Goal: Task Accomplishment & Management: Manage account settings

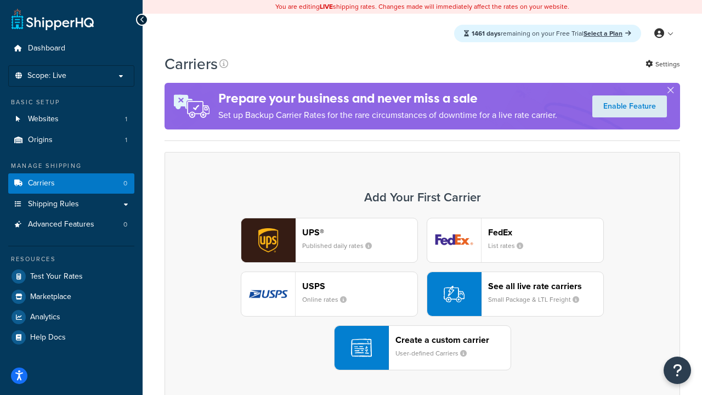
click at [422, 294] on div "UPS® Published daily rates FedEx List rates USPS Online rates See all live rate…" at bounding box center [422, 294] width 492 height 152
click at [546, 232] on header "FedEx" at bounding box center [545, 232] width 115 height 10
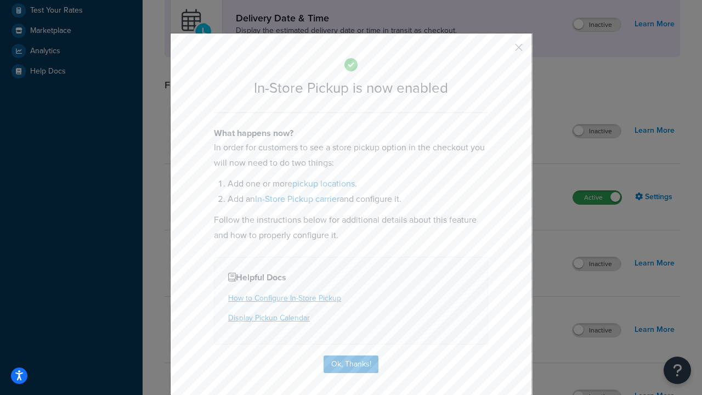
scroll to position [308, 0]
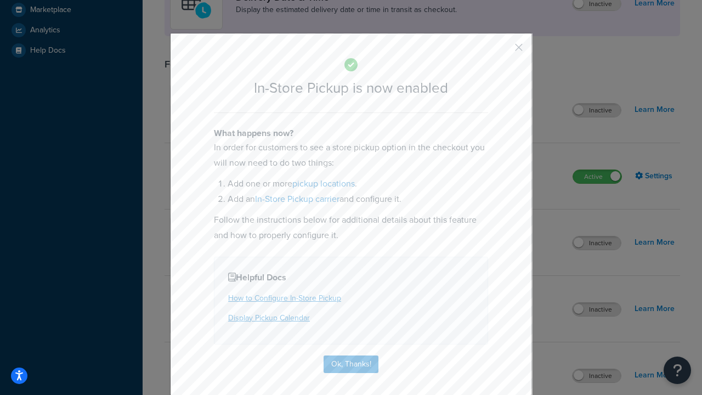
click at [502, 51] on button "button" at bounding box center [502, 51] width 3 height 3
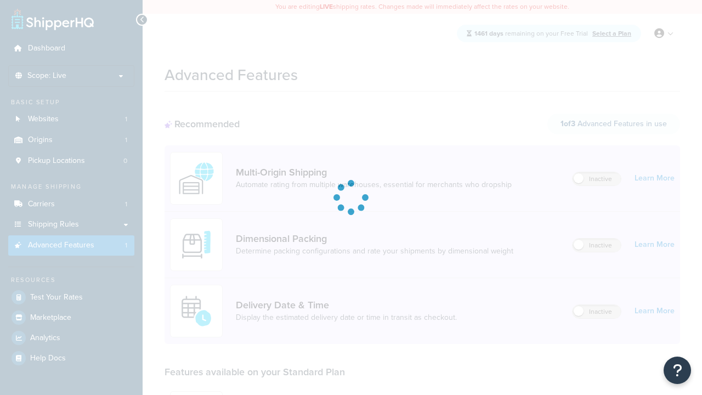
scroll to position [287, 0]
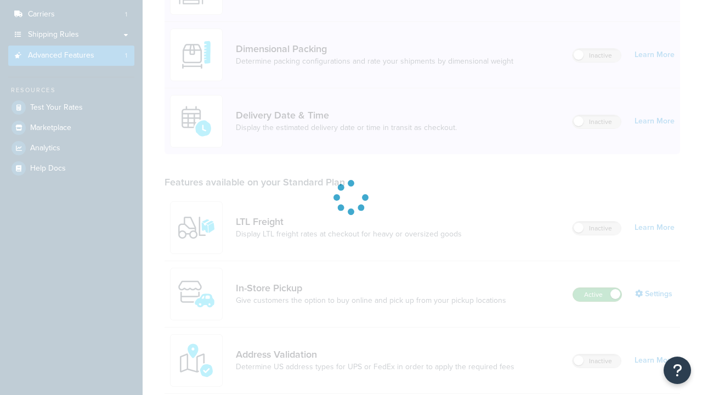
click at [597, 288] on label "Active" at bounding box center [597, 294] width 48 height 13
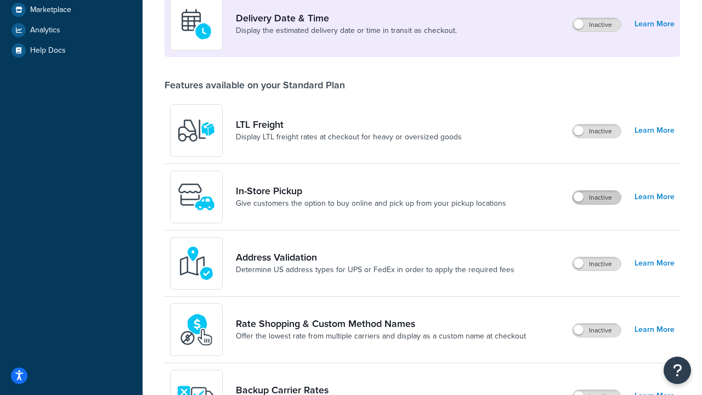
scroll to position [266, 0]
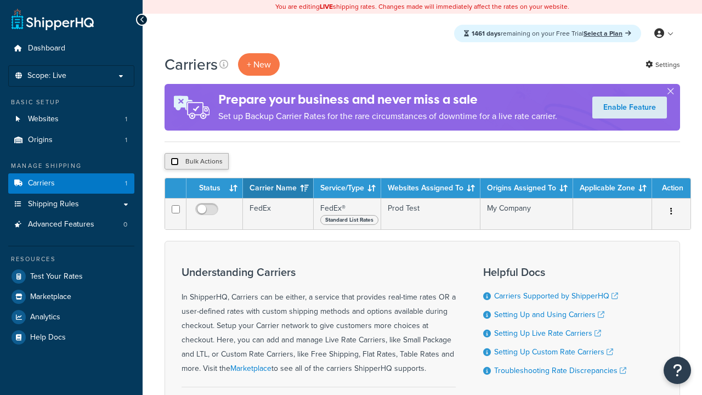
click at [174, 162] on input "checkbox" at bounding box center [175, 161] width 8 height 8
checkbox input "true"
click at [0, 0] on button "Delete" at bounding box center [0, 0] width 0 height 0
